Goal: Transaction & Acquisition: Obtain resource

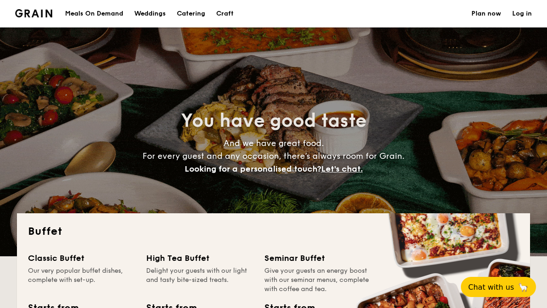
select select
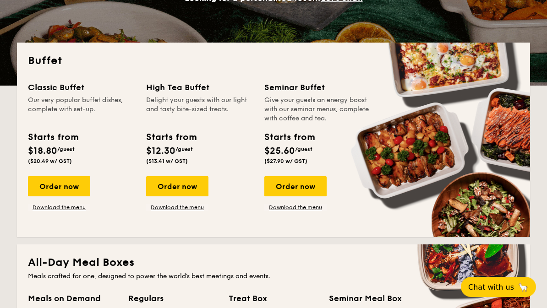
scroll to position [163, 0]
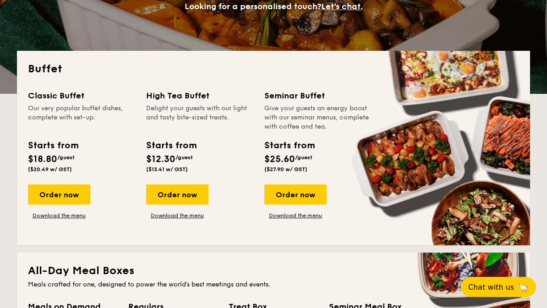
click at [65, 197] on div "Order now" at bounding box center [59, 195] width 62 height 20
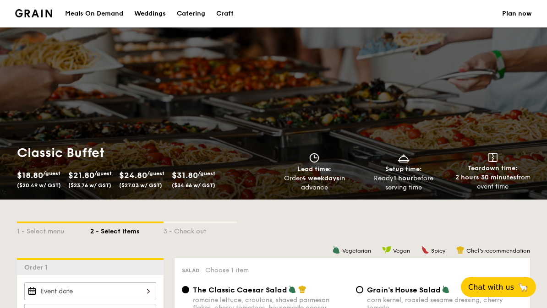
scroll to position [163, 0]
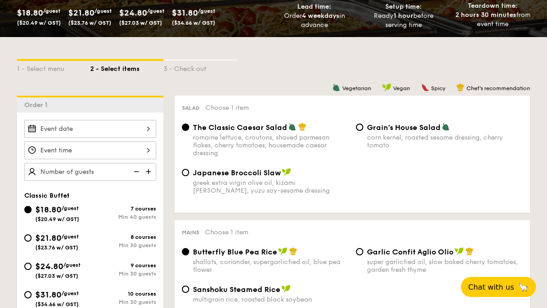
select select
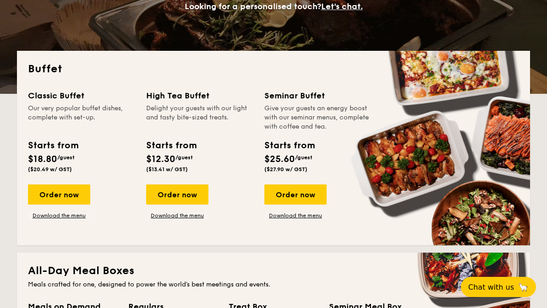
click at [74, 218] on link "Download the menu" at bounding box center [59, 215] width 62 height 7
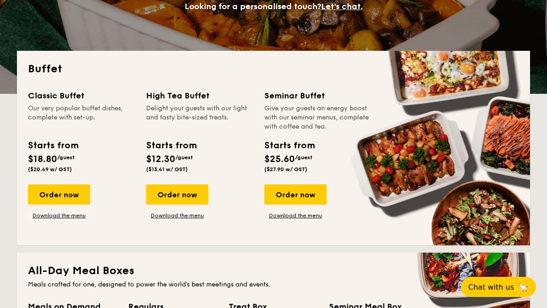
click at [187, 217] on link "Download the menu" at bounding box center [177, 215] width 62 height 7
click at [45, 214] on link "Download the menu" at bounding box center [59, 215] width 62 height 7
click at [308, 217] on link "Download the menu" at bounding box center [295, 215] width 62 height 7
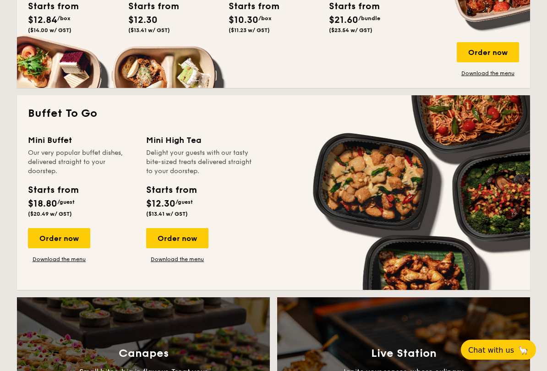
scroll to position [525, 0]
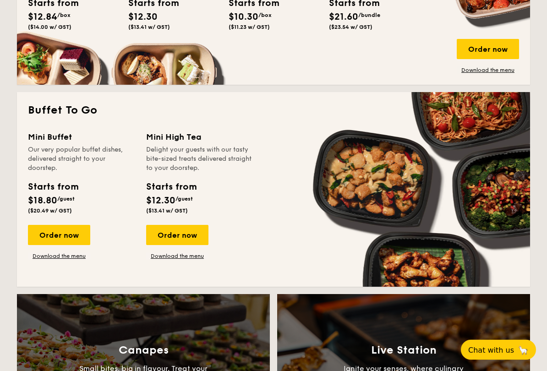
click at [43, 255] on link "Download the menu" at bounding box center [59, 256] width 62 height 7
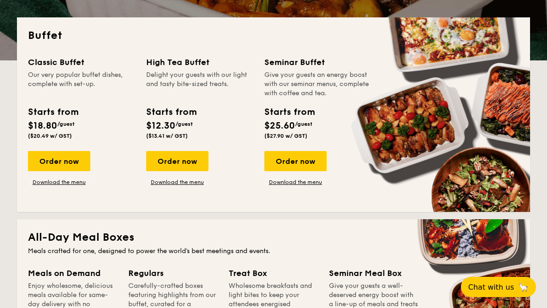
scroll to position [136, 0]
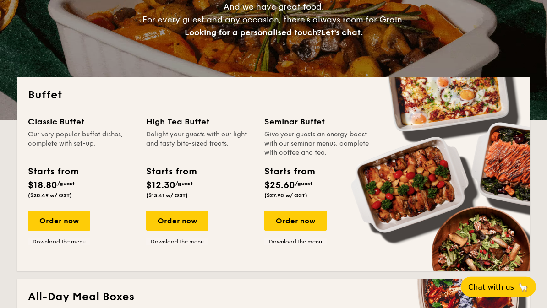
click at [49, 241] on link "Download the menu" at bounding box center [59, 242] width 62 height 7
